Goal: Task Accomplishment & Management: Complete application form

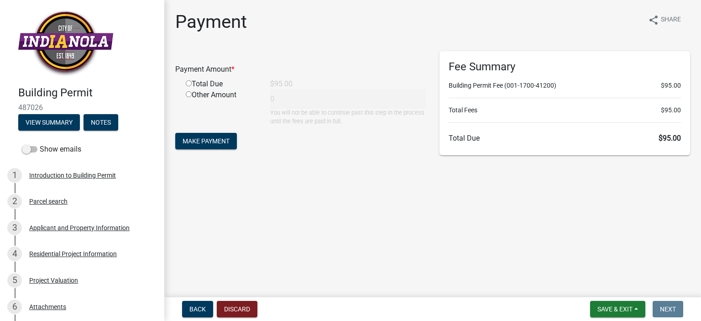
click at [188, 83] on input "radio" at bounding box center [189, 83] width 6 height 6
radio input "true"
type input "95"
click at [216, 138] on span "Make Payment" at bounding box center [206, 140] width 47 height 7
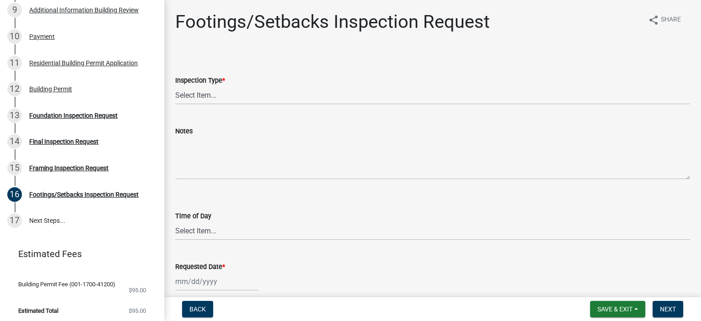
scroll to position [378, 0]
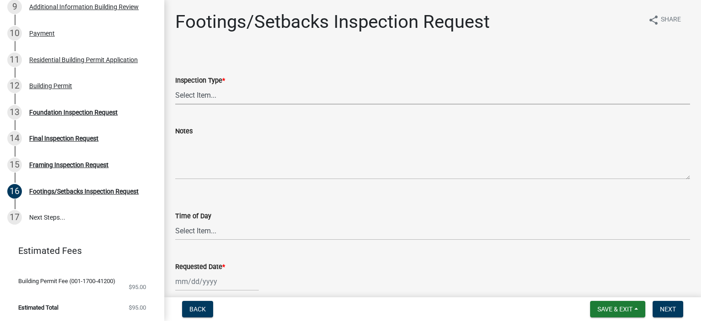
click at [221, 91] on select "Select Item... Footings/Setbacks" at bounding box center [432, 95] width 515 height 19
click at [175, 86] on select "Select Item... Footings/Setbacks" at bounding box center [432, 95] width 515 height 19
select select "31d1f77b-2535-448a-860d-f15fb204707d"
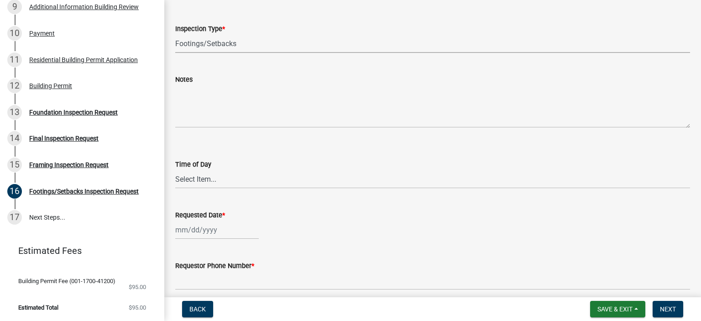
scroll to position [47, 0]
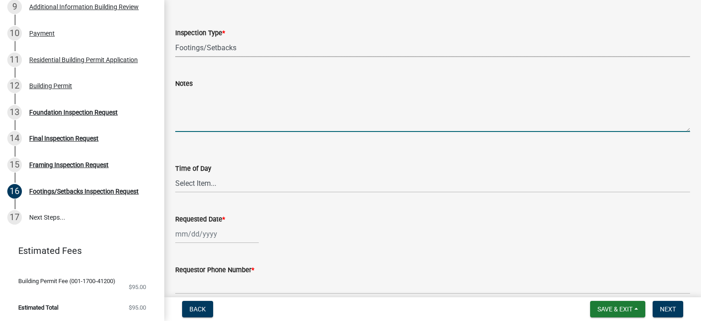
click at [197, 104] on textarea "Notes" at bounding box center [432, 110] width 515 height 43
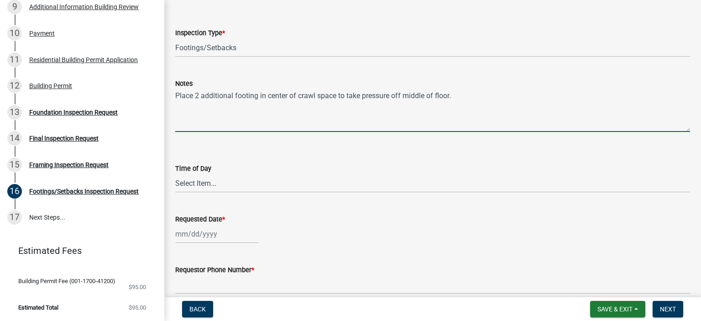
type textarea "Place 2 additional footing in center of crawl space to take pressure off middle…"
click at [213, 188] on select "Select Item... AM PM" at bounding box center [432, 183] width 515 height 19
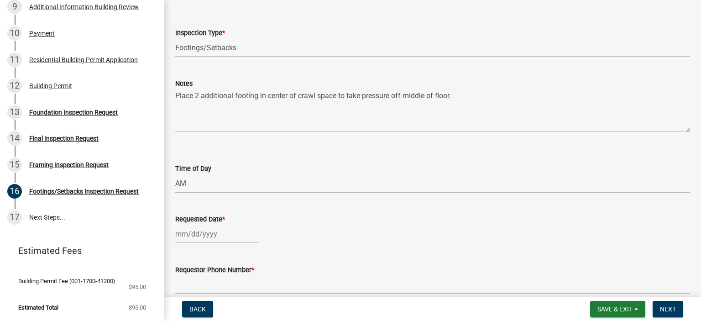
click at [175, 174] on select "Select Item... AM PM" at bounding box center [432, 183] width 515 height 19
select select "88af556d-fdf1-454b-b933-61cadeae1443"
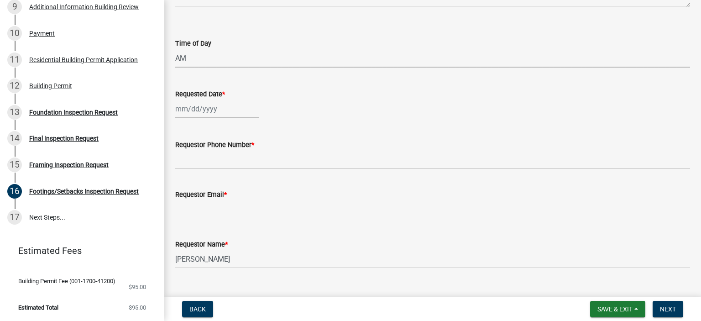
scroll to position [173, 0]
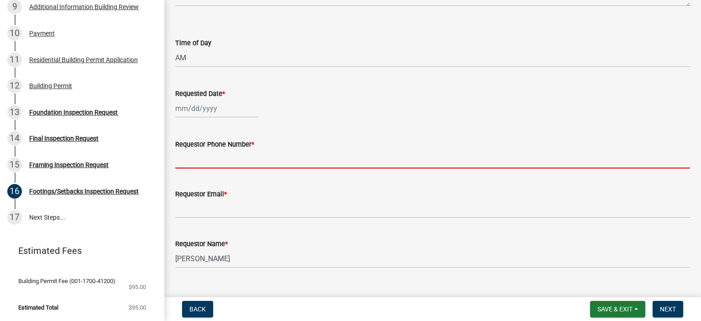
click at [215, 162] on input "Requestor Phone Number *" at bounding box center [432, 159] width 515 height 19
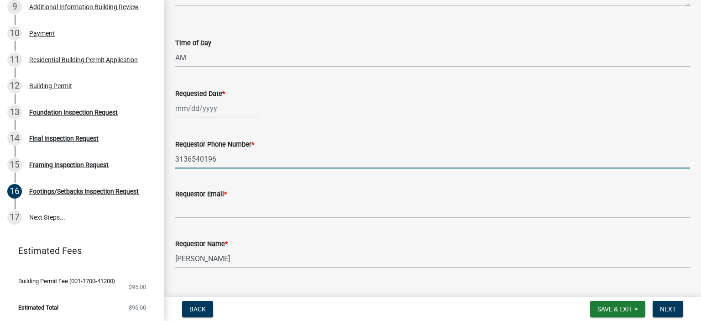
type input "3136540196"
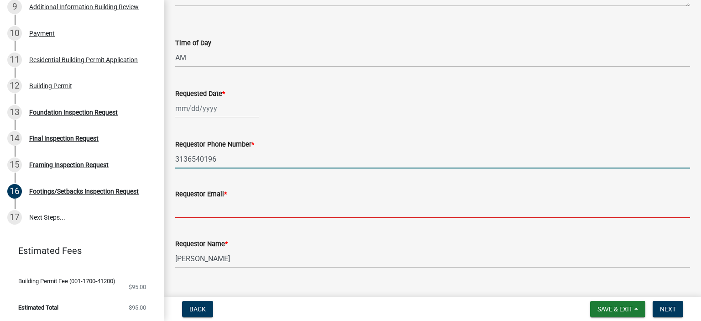
click at [225, 210] on input "Requestor Email *" at bounding box center [432, 208] width 515 height 19
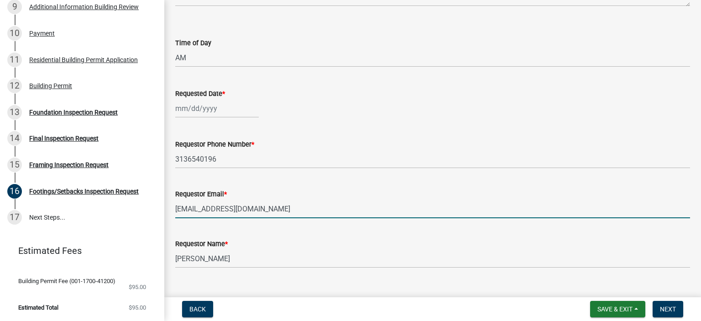
scroll to position [190, 0]
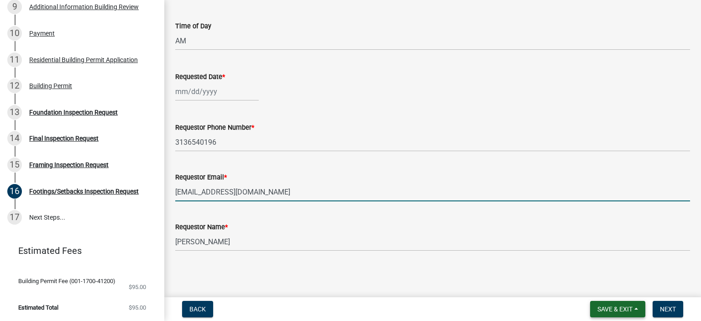
type input "[EMAIL_ADDRESS][DOMAIN_NAME]"
click at [637, 310] on button "Save & Exit" at bounding box center [617, 309] width 55 height 16
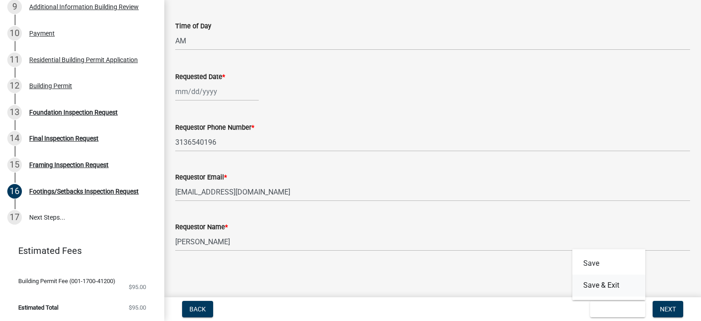
click at [607, 283] on button "Save & Exit" at bounding box center [608, 285] width 73 height 22
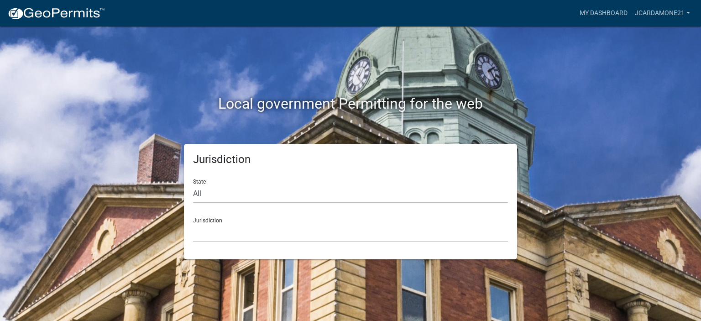
click at [607, 283] on div "Local government Permitting for the web Jurisdiction State All [US_STATE] [US_S…" at bounding box center [350, 160] width 701 height 321
